Goal: Contribute content: Contribute content

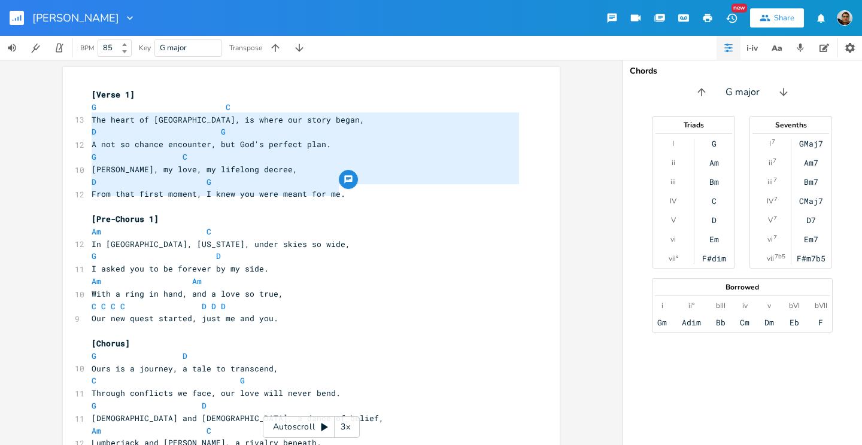
click at [182, 129] on span "D G" at bounding box center [159, 131] width 134 height 11
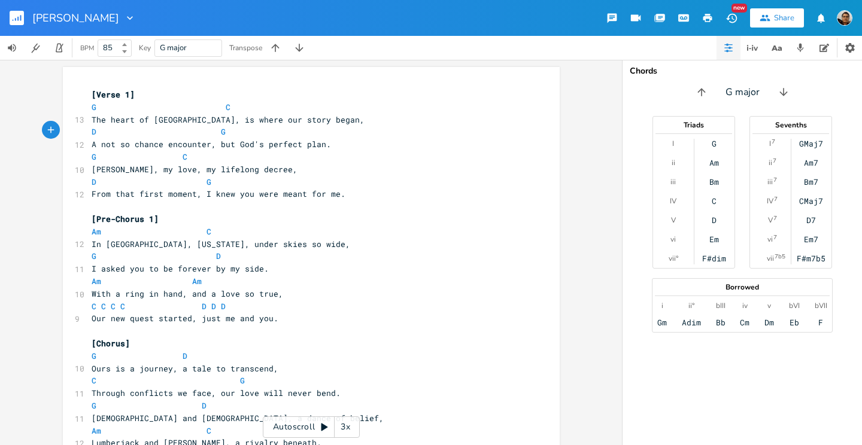
click at [214, 119] on span "The heart of [GEOGRAPHIC_DATA], is where our story began," at bounding box center [228, 119] width 273 height 11
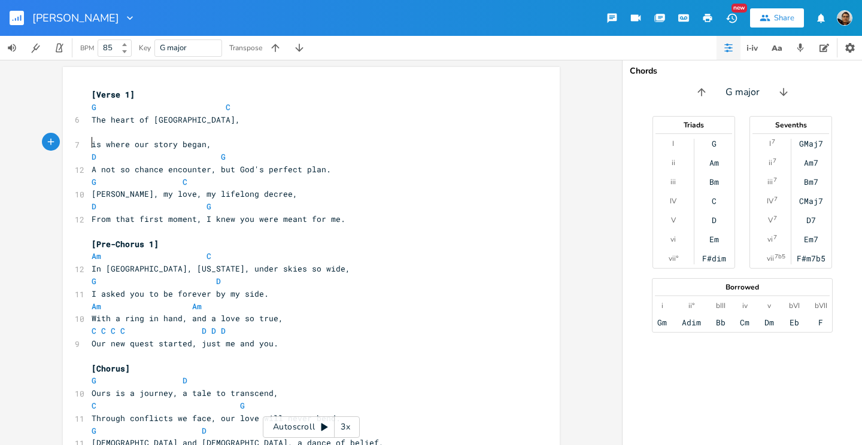
click at [265, 140] on pre "is where our story began," at bounding box center [305, 144] width 432 height 13
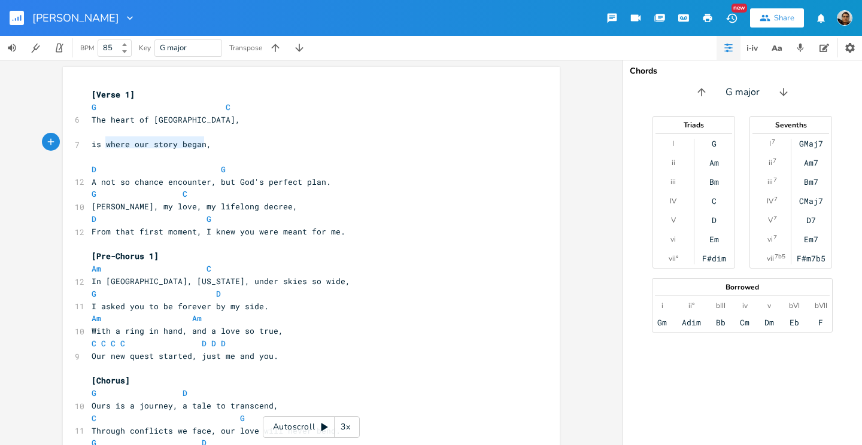
type textarea "is where our story began"
drag, startPoint x: 202, startPoint y: 145, endPoint x: 80, endPoint y: 147, distance: 122.2
click at [196, 155] on pre "​" at bounding box center [305, 157] width 432 height 13
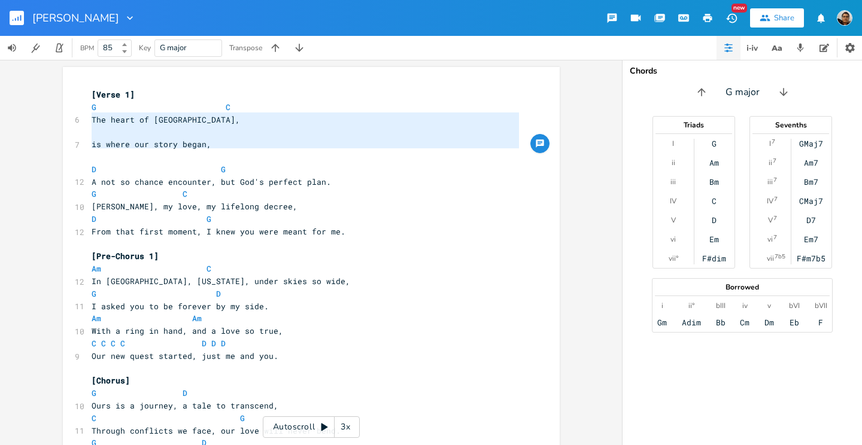
drag, startPoint x: 213, startPoint y: 148, endPoint x: 87, endPoint y: 122, distance: 128.5
type textarea "The heart of [GEOGRAPHIC_DATA], is where our story began,"
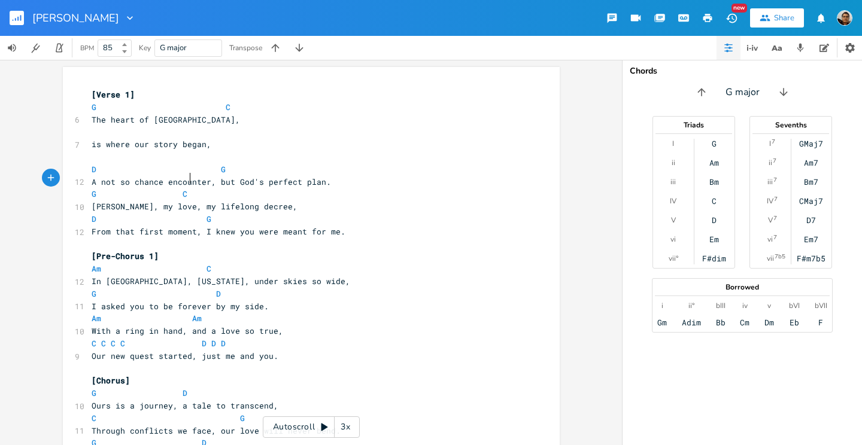
click at [184, 177] on span "A not so chance encounter, but God's perfect plan." at bounding box center [212, 182] width 240 height 11
type textarea "is where our story began"
drag, startPoint x: 201, startPoint y: 141, endPoint x: 97, endPoint y: 145, distance: 103.6
click at [92, 145] on span "is where our story began," at bounding box center [152, 144] width 120 height 11
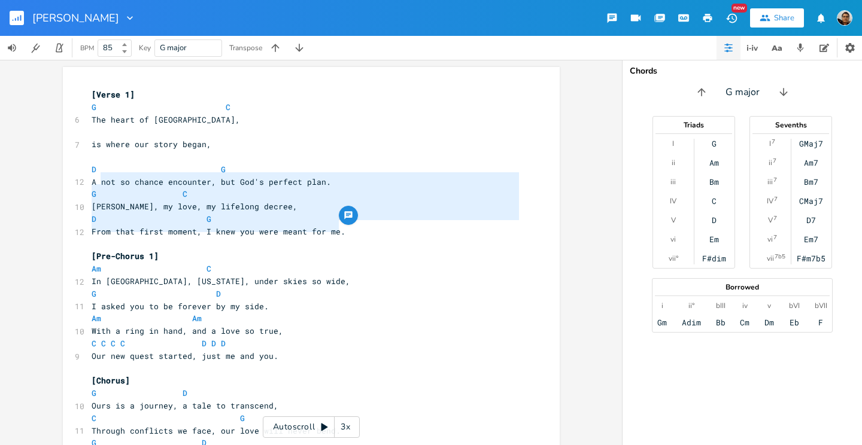
type textarea "A not so chance encounter, but God's perfect plan. G C [PERSON_NAME], my love, …"
drag, startPoint x: 336, startPoint y: 225, endPoint x: 89, endPoint y: 181, distance: 251.2
click at [302, 157] on pre "​" at bounding box center [305, 157] width 432 height 13
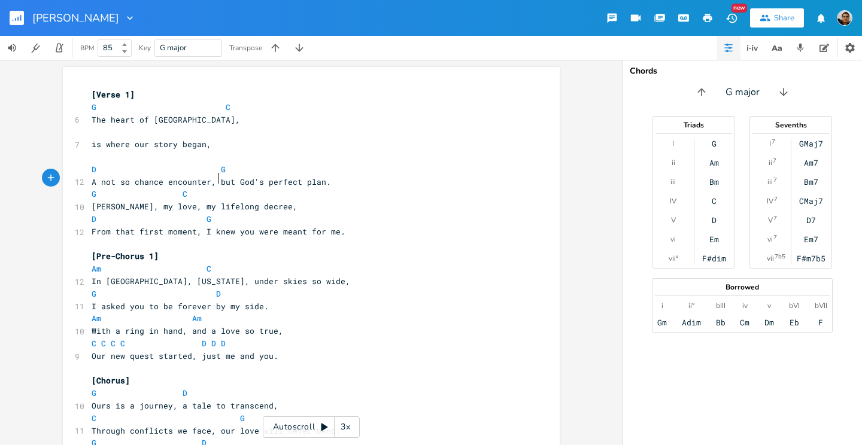
click at [213, 181] on span "A not so chance encounter, but God's perfect plan." at bounding box center [212, 182] width 240 height 11
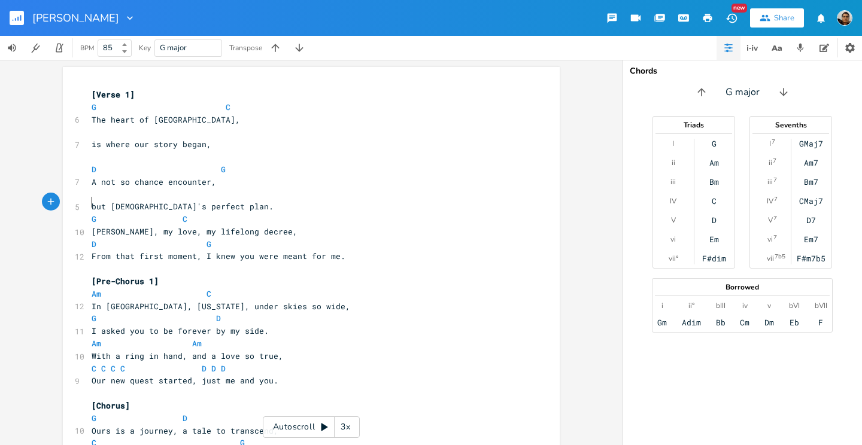
click at [158, 227] on span "[PERSON_NAME], my love, my lifelong decree," at bounding box center [195, 231] width 206 height 11
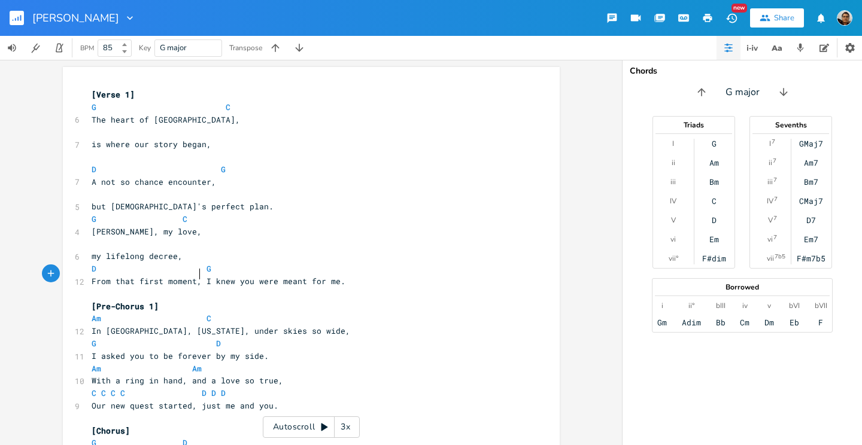
click at [195, 276] on span "From that first moment, I knew you were meant for me." at bounding box center [219, 281] width 254 height 11
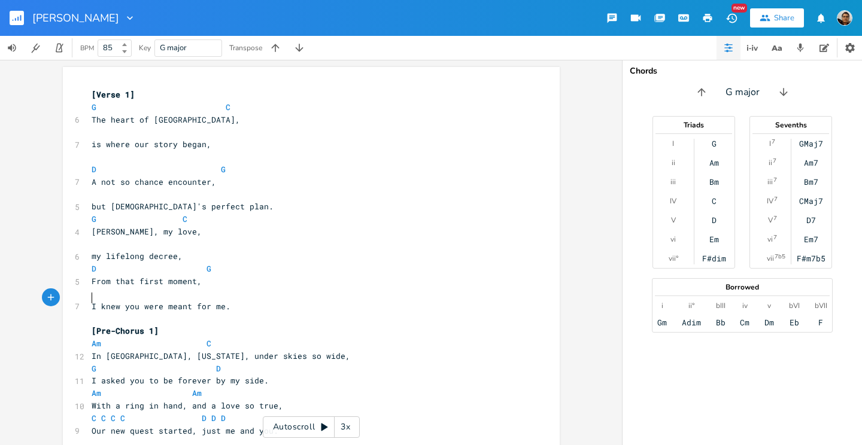
click at [211, 176] on pre "A not so chance encounter," at bounding box center [305, 182] width 432 height 13
click at [212, 166] on span "D G" at bounding box center [159, 169] width 134 height 11
click at [221, 169] on pre "D G" at bounding box center [305, 169] width 432 height 13
click at [89, 193] on pre "​" at bounding box center [305, 194] width 432 height 13
type textarea "G"
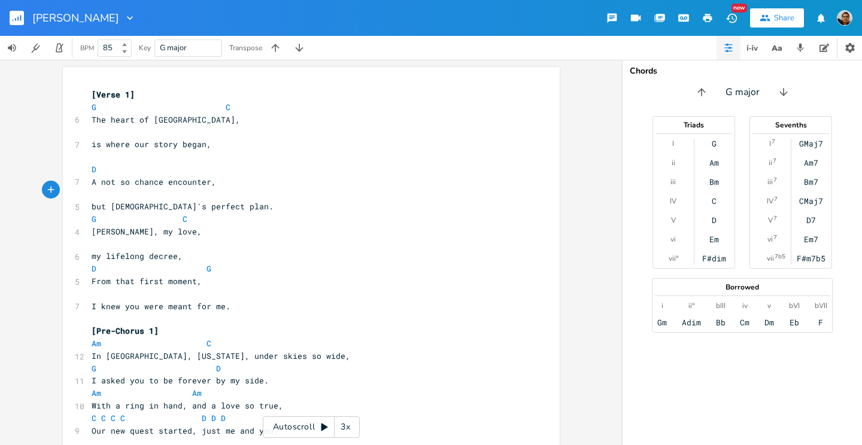
scroll to position [0, 5]
click at [151, 165] on span "D" at bounding box center [156, 169] width 129 height 11
click at [218, 180] on pre "A not so chance encounter," at bounding box center [305, 182] width 432 height 13
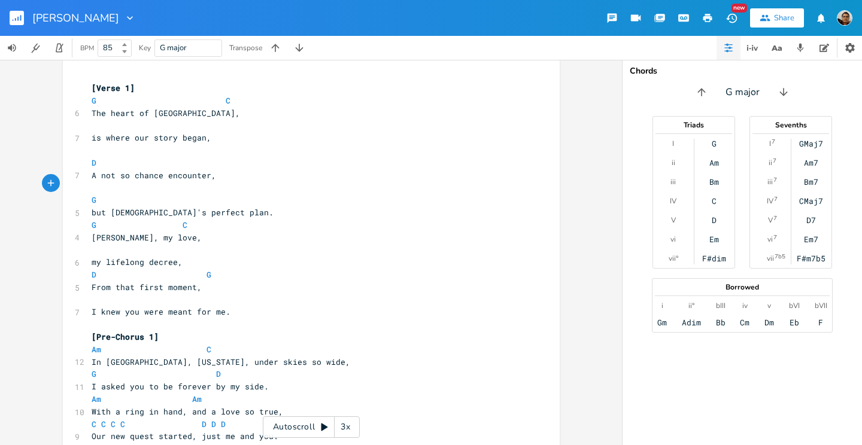
scroll to position [5, 0]
click at [319, 1] on div "[PERSON_NAME] New Share" at bounding box center [431, 18] width 862 height 36
